Goal: Use online tool/utility: Use online tool/utility

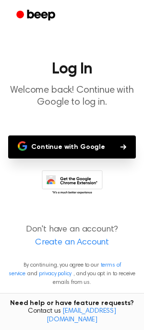
click at [68, 147] on button "Continue with Google" at bounding box center [72, 146] width 128 height 23
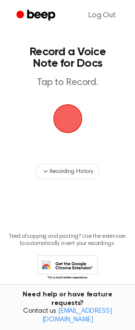
click at [69, 114] on span "button" at bounding box center [67, 119] width 50 height 50
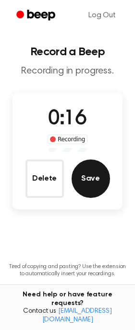
click at [92, 174] on button "Save" at bounding box center [91, 178] width 38 height 38
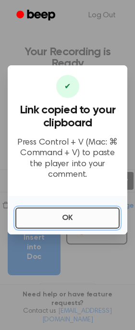
click at [70, 219] on button "OK" at bounding box center [67, 217] width 104 height 21
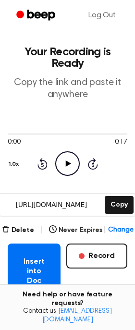
click at [67, 165] on icon at bounding box center [68, 163] width 5 height 6
click at [43, 131] on div at bounding box center [68, 134] width 120 height 8
drag, startPoint x: 33, startPoint y: 133, endPoint x: 66, endPoint y: 133, distance: 33.1
click at [66, 133] on div at bounding box center [68, 133] width 120 height 1
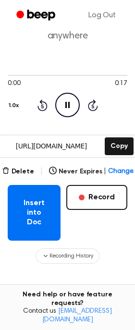
scroll to position [60, 0]
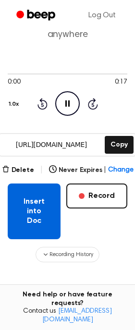
click at [39, 217] on button "Insert into Doc" at bounding box center [34, 211] width 53 height 56
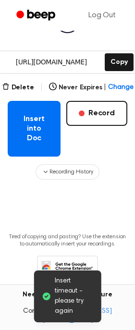
scroll to position [150, 0]
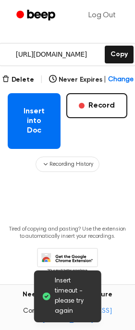
click at [66, 294] on span "Insert timeout - please try again" at bounding box center [74, 296] width 39 height 40
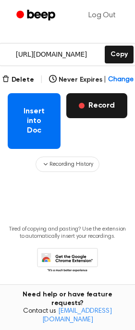
click at [92, 105] on button "Record" at bounding box center [96, 105] width 61 height 25
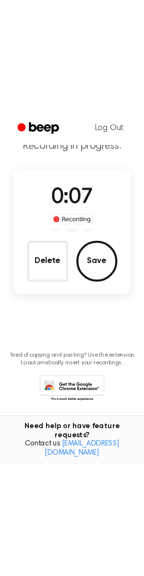
scroll to position [0, 0]
